Goal: Navigation & Orientation: Find specific page/section

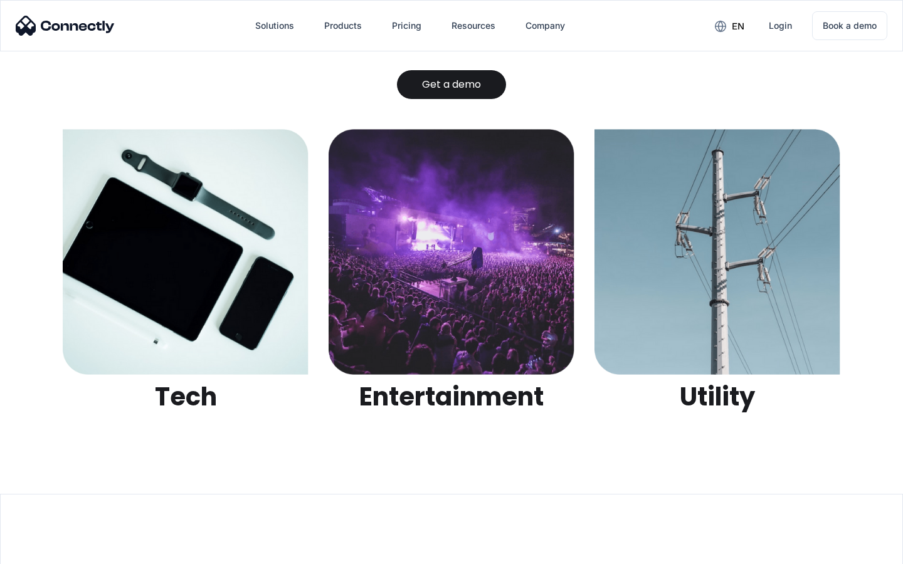
scroll to position [3955, 0]
